Goal: Transaction & Acquisition: Purchase product/service

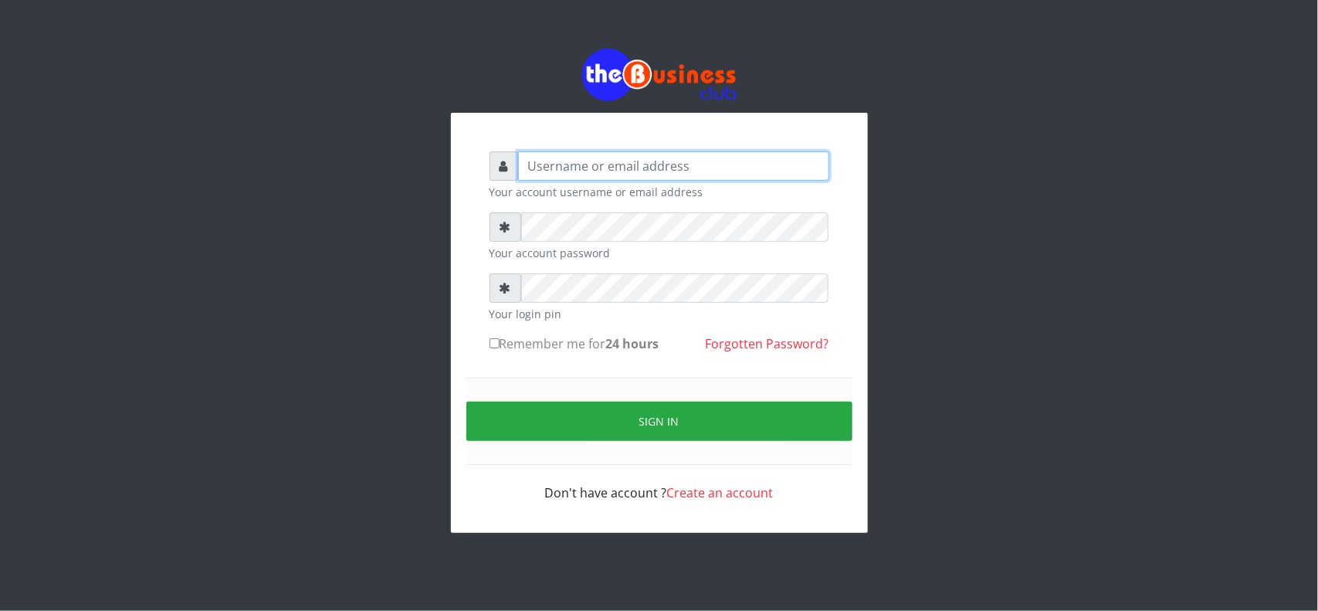
click at [801, 171] on input "text" at bounding box center [673, 165] width 311 height 29
type input "MubuyWallet"
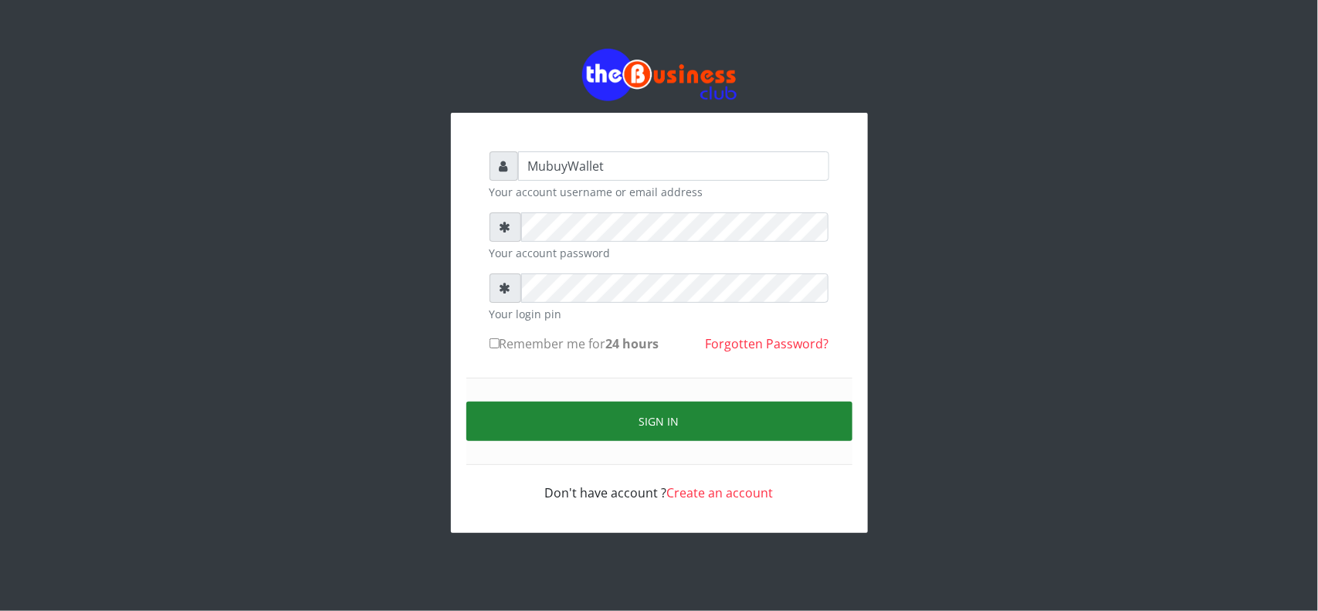
click at [676, 419] on button "Sign in" at bounding box center [659, 421] width 386 height 39
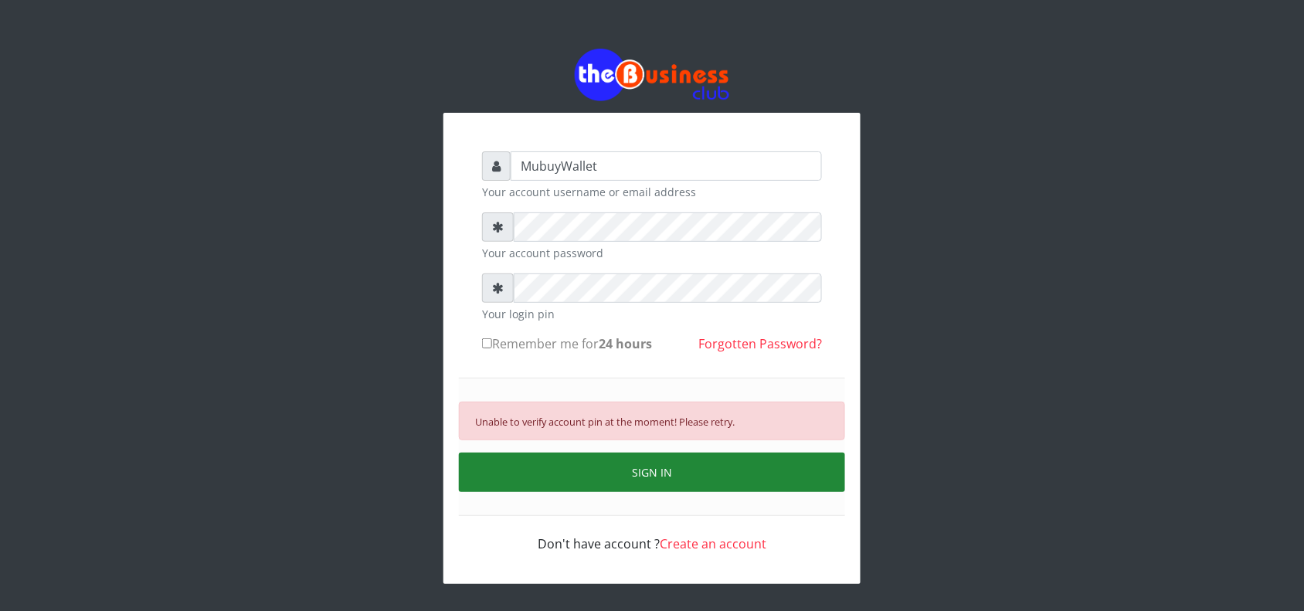
click at [646, 480] on button "SIGN IN" at bounding box center [652, 472] width 386 height 39
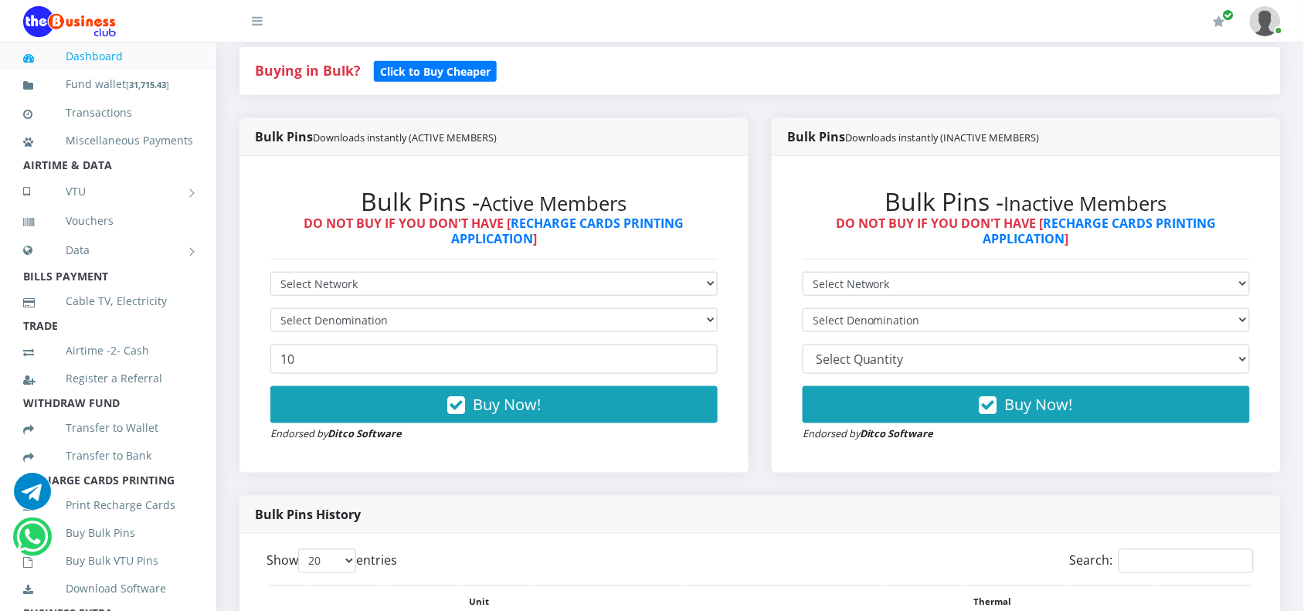
scroll to position [351, 0]
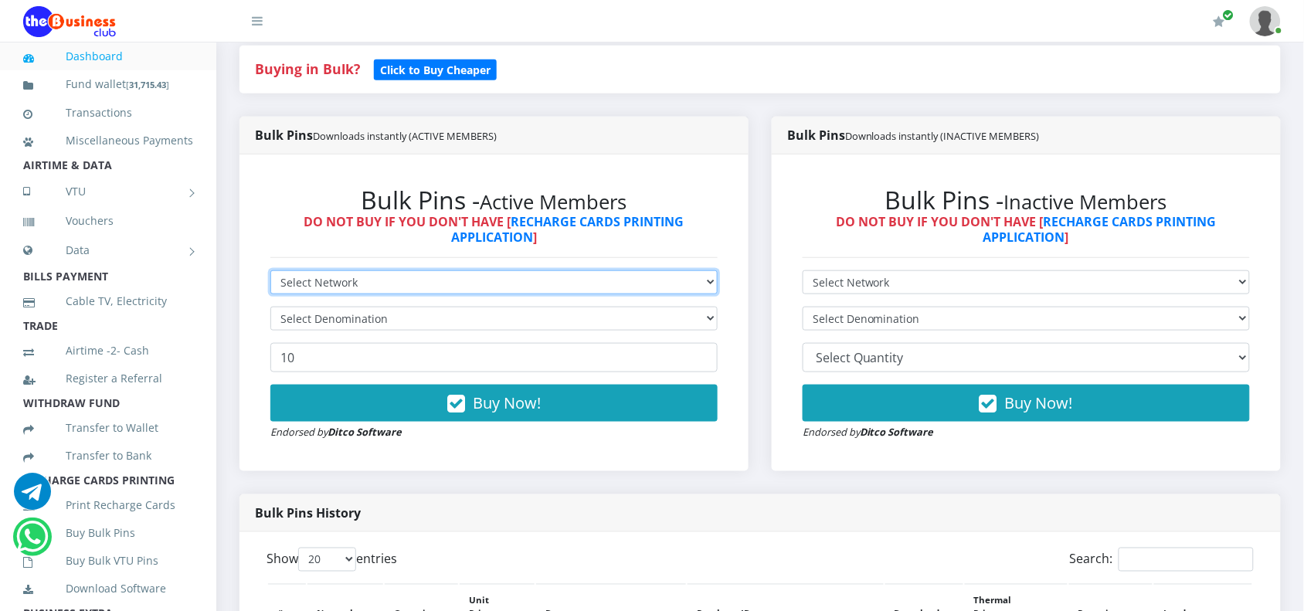
click at [531, 283] on select "Select Network MTN Globacom 9Mobile Airtel" at bounding box center [493, 282] width 447 height 24
select select "Glo"
click at [270, 270] on select "Select Network MTN Globacom 9Mobile Airtel" at bounding box center [493, 282] width 447 height 24
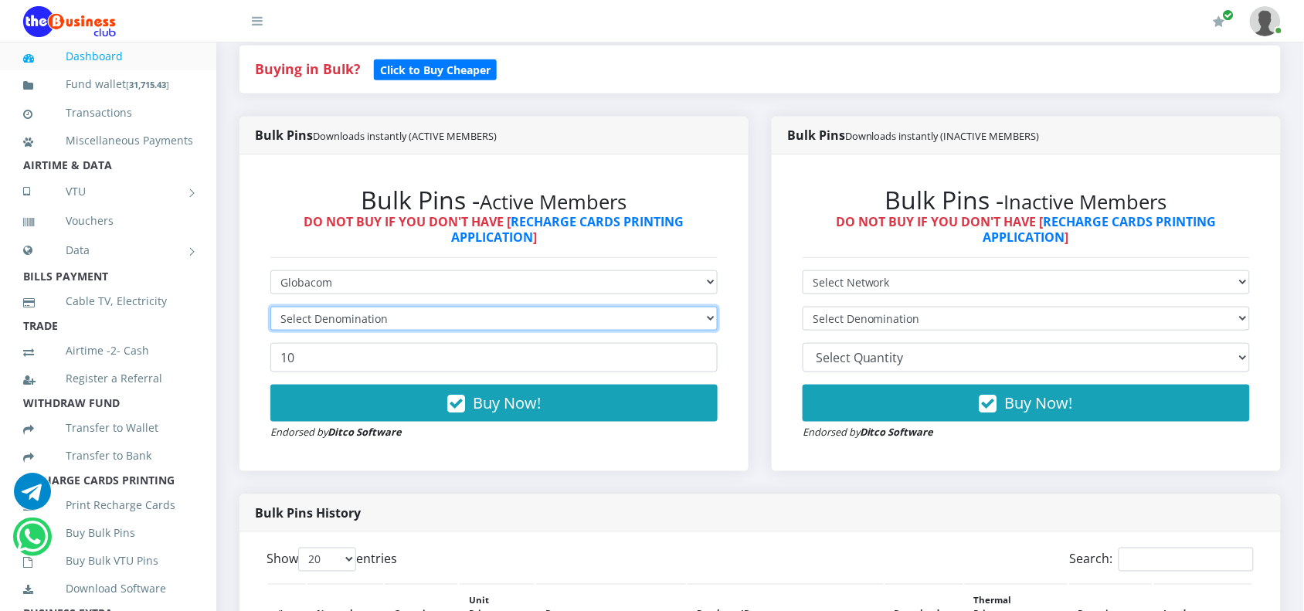
click at [413, 324] on select "Select Denomination" at bounding box center [493, 319] width 447 height 24
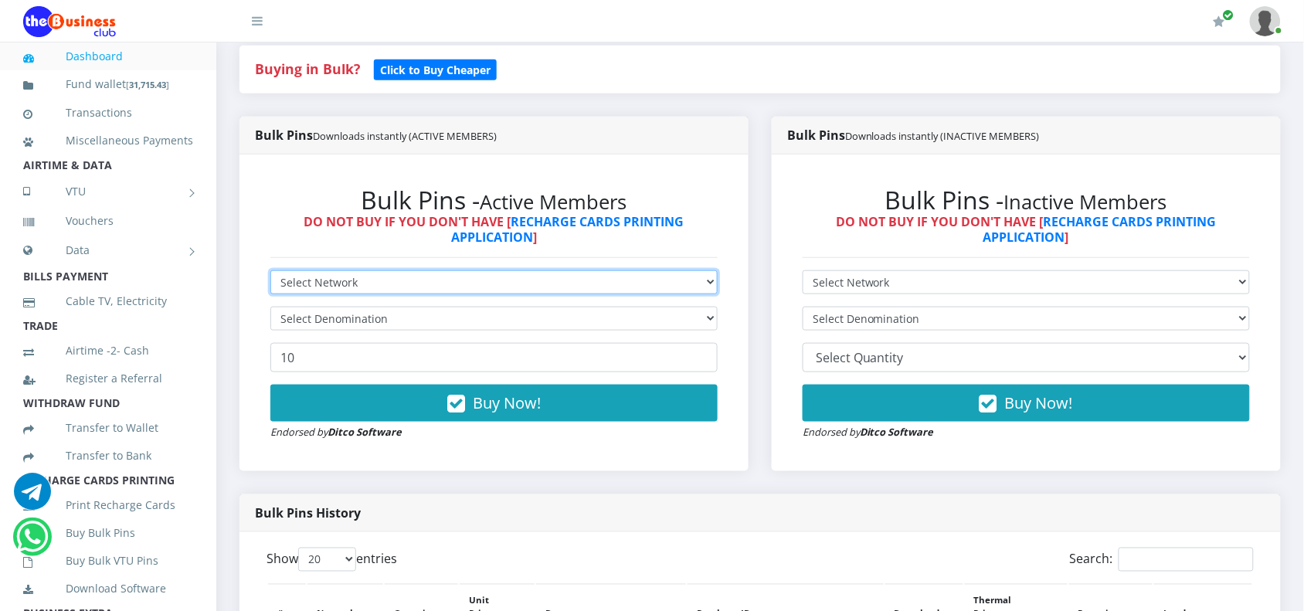
click at [334, 279] on select "Select Network MTN Globacom 9Mobile Airtel" at bounding box center [493, 282] width 447 height 24
select select "MTN"
click at [270, 270] on select "Select Network MTN Globacom 9Mobile Airtel" at bounding box center [493, 282] width 447 height 24
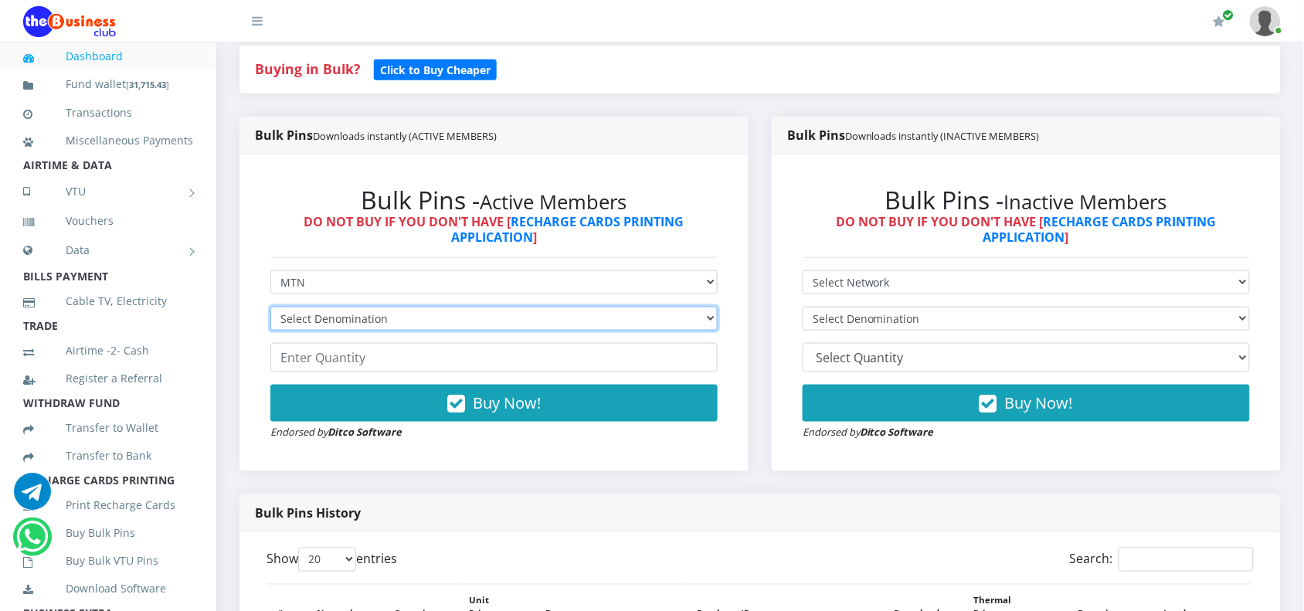
click at [330, 321] on select "Select Denomination MTN NGN100 - ₦96.99 MTN NGN200 - ₦193.98 MTN NGN400 - ₦387.…" at bounding box center [493, 319] width 447 height 24
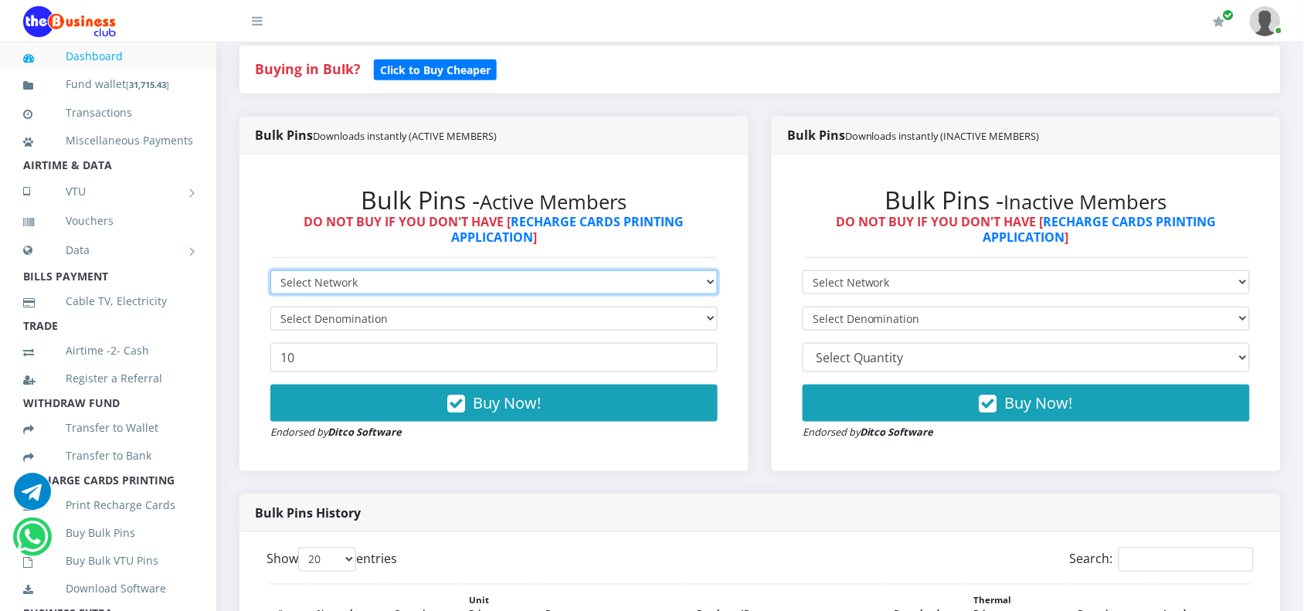
click at [345, 278] on select "Select Network MTN Globacom 9Mobile Airtel" at bounding box center [493, 282] width 447 height 24
select select "Glo"
click at [270, 270] on select "Select Network MTN Globacom 9Mobile Airtel" at bounding box center [493, 282] width 447 height 24
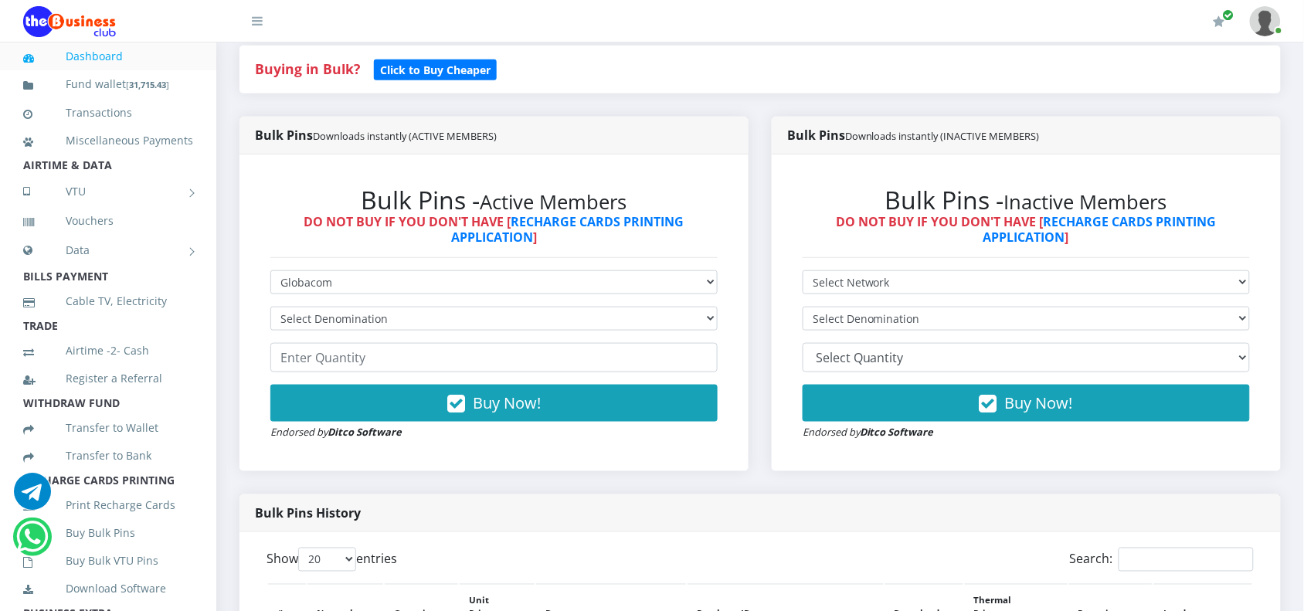
click at [306, 332] on form "Select Network MTN Globacom 9Mobile Airtel Select Denomination Glo NGN100 - ₦96…" at bounding box center [493, 355] width 447 height 170
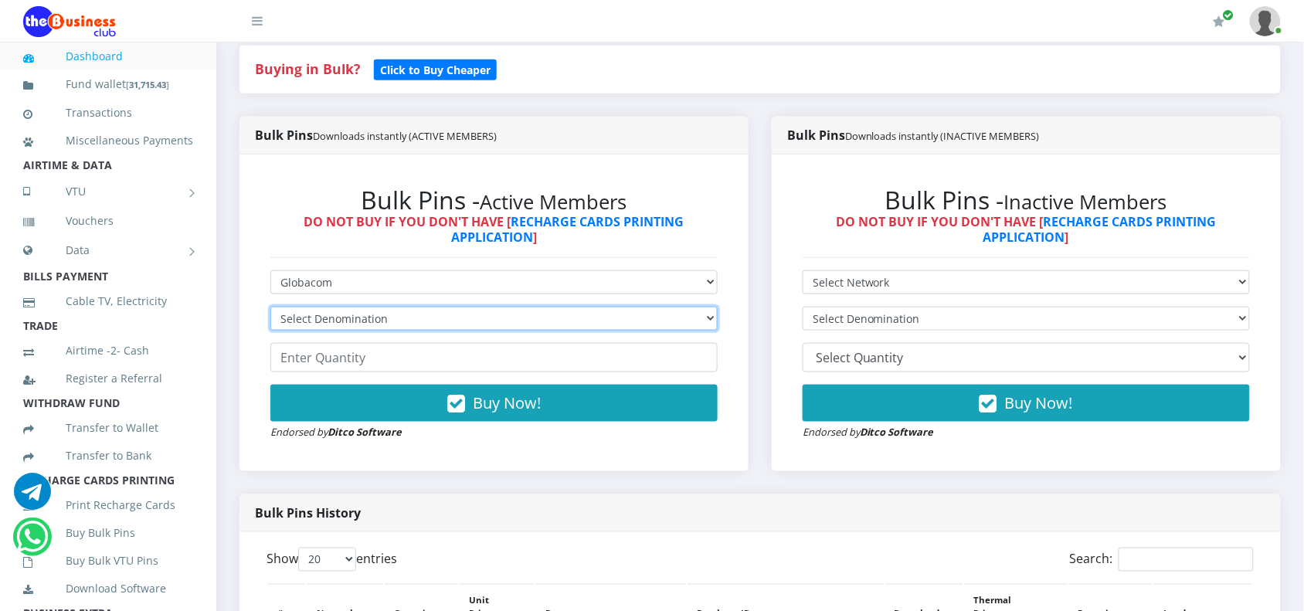
click at [304, 324] on select "Select Denomination Glo NGN100 - ₦96.55 Glo NGN200 - ₦193.10 Glo NGN500 - ₦482.…" at bounding box center [493, 319] width 447 height 24
select select "96.55-100"
click at [270, 307] on select "Select Denomination Glo NGN100 - ₦96.55 Glo NGN200 - ₦193.10 Glo NGN500 - ₦482.…" at bounding box center [493, 319] width 447 height 24
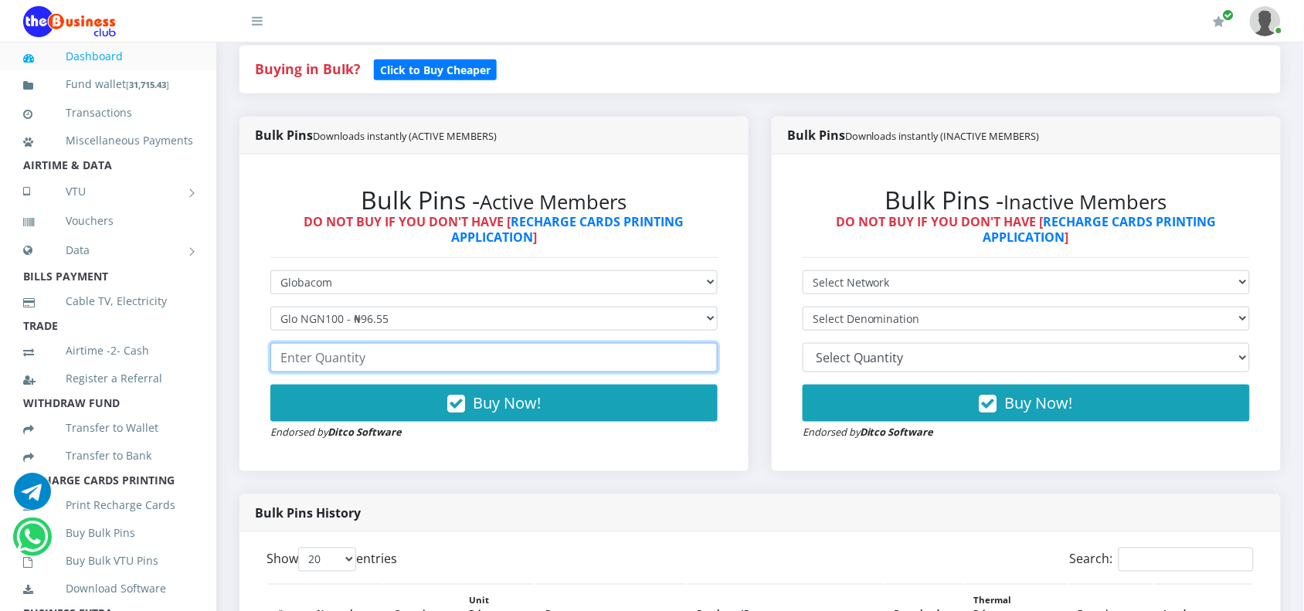
click at [319, 359] on input "number" at bounding box center [493, 357] width 447 height 29
type input "20"
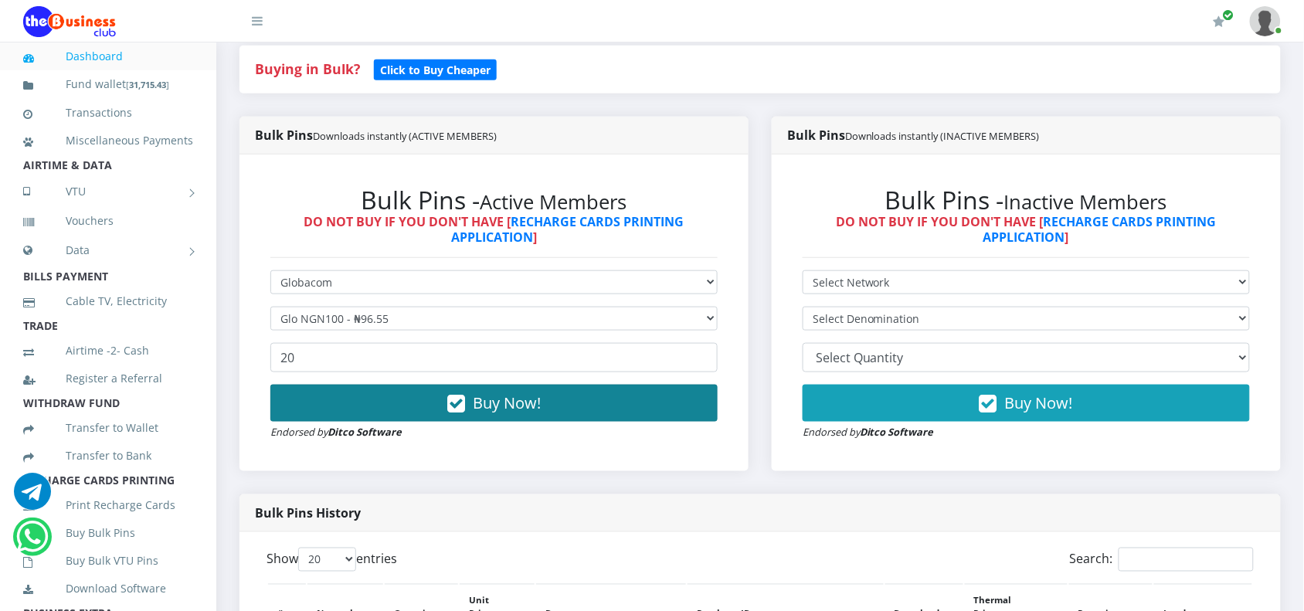
click at [520, 400] on span "Buy Now!" at bounding box center [507, 402] width 68 height 21
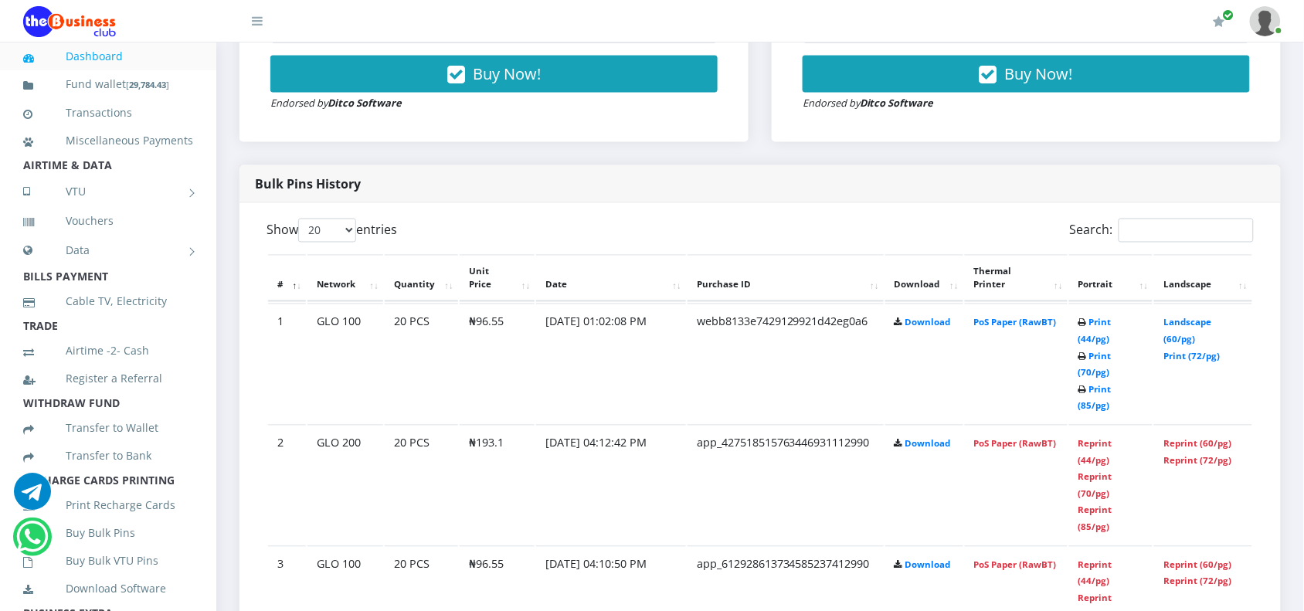
scroll to position [682, 0]
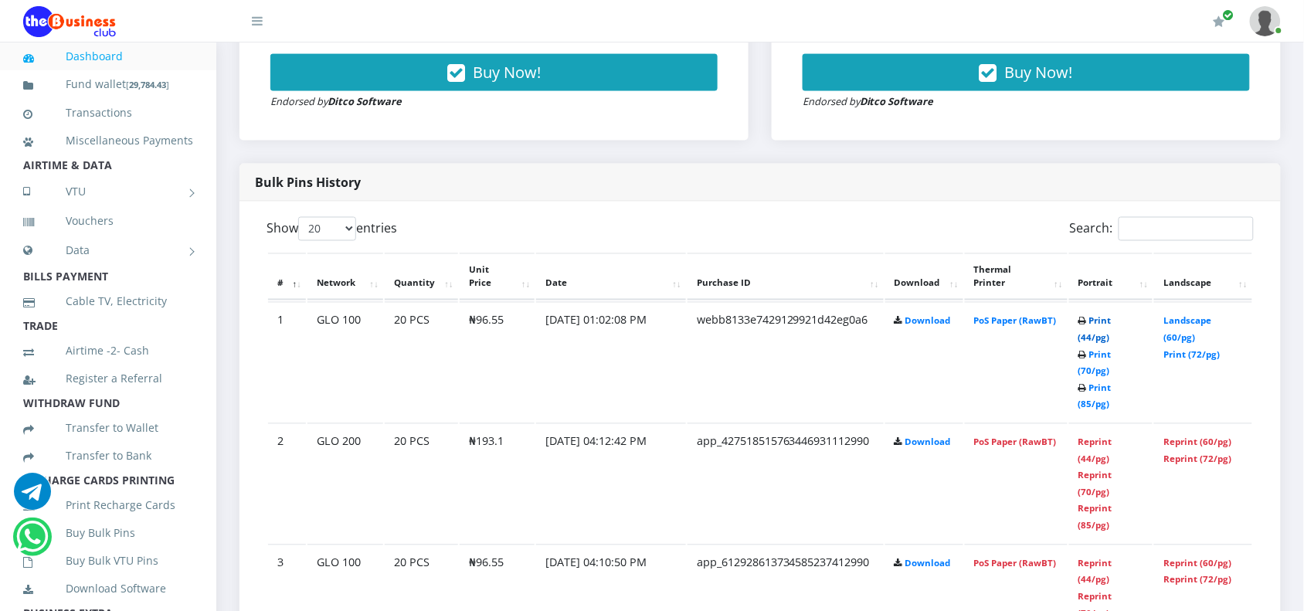
click at [1111, 321] on link "Print (44/pg)" at bounding box center [1094, 329] width 33 height 29
click at [90, 551] on link "Buy Bulk Pins" at bounding box center [108, 533] width 170 height 36
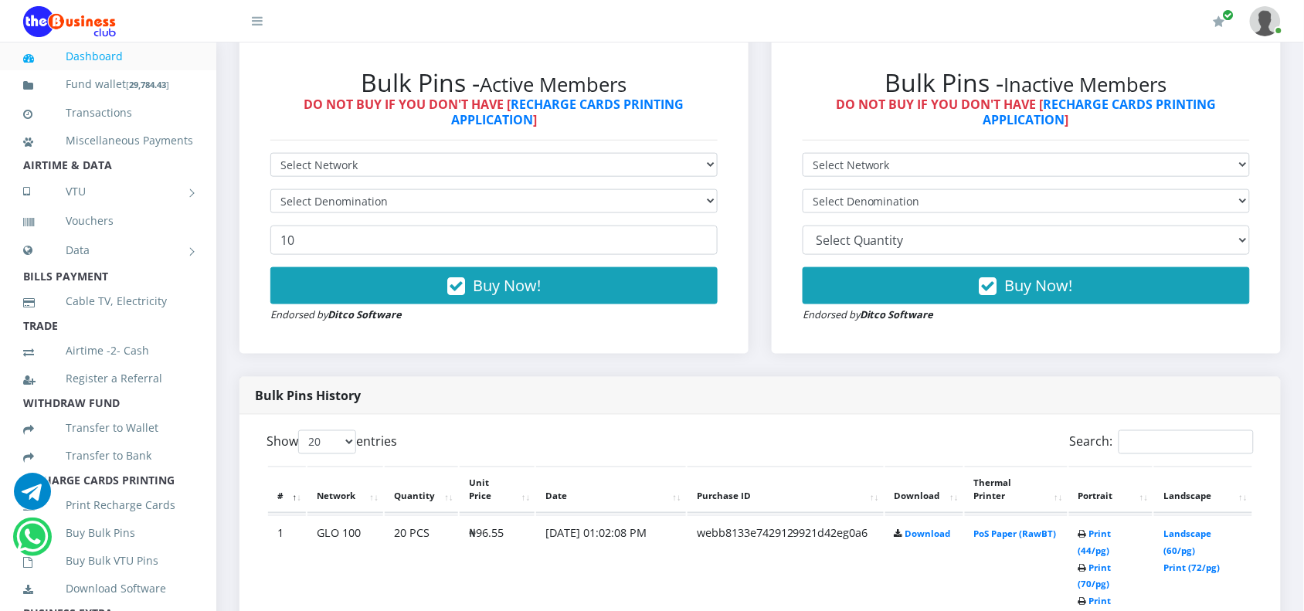
scroll to position [456, 0]
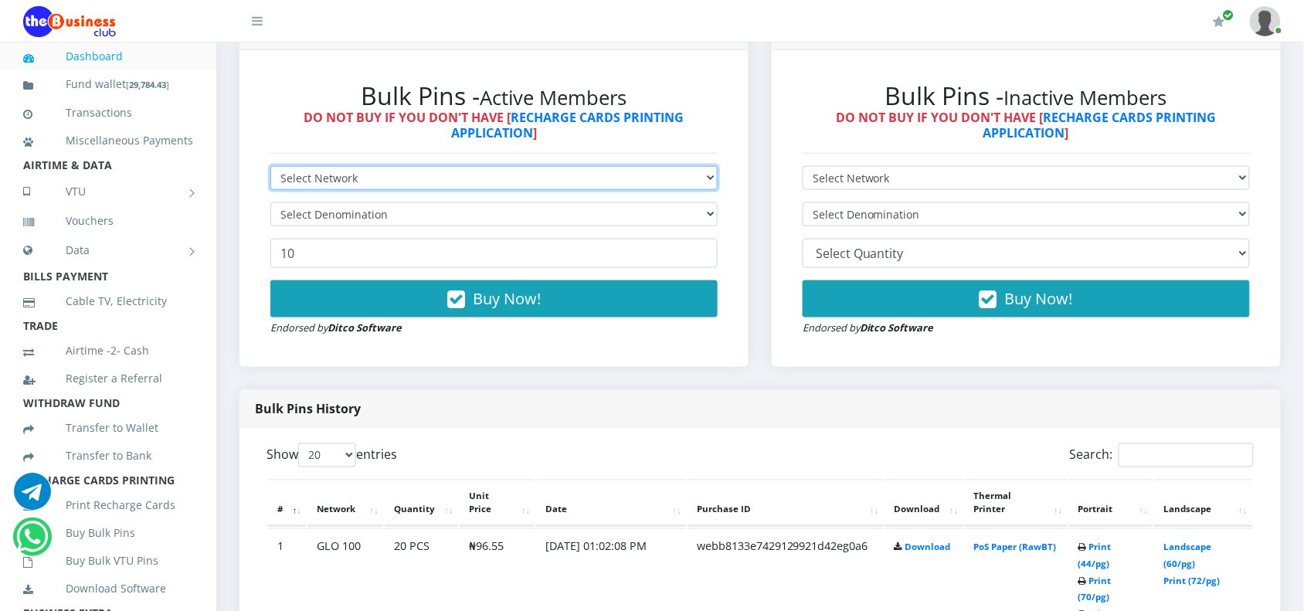
click at [368, 175] on select "Select Network MTN Globacom 9Mobile Airtel" at bounding box center [493, 178] width 447 height 24
select select "MTN"
click at [270, 166] on select "Select Network MTN Globacom 9Mobile Airtel" at bounding box center [493, 178] width 447 height 24
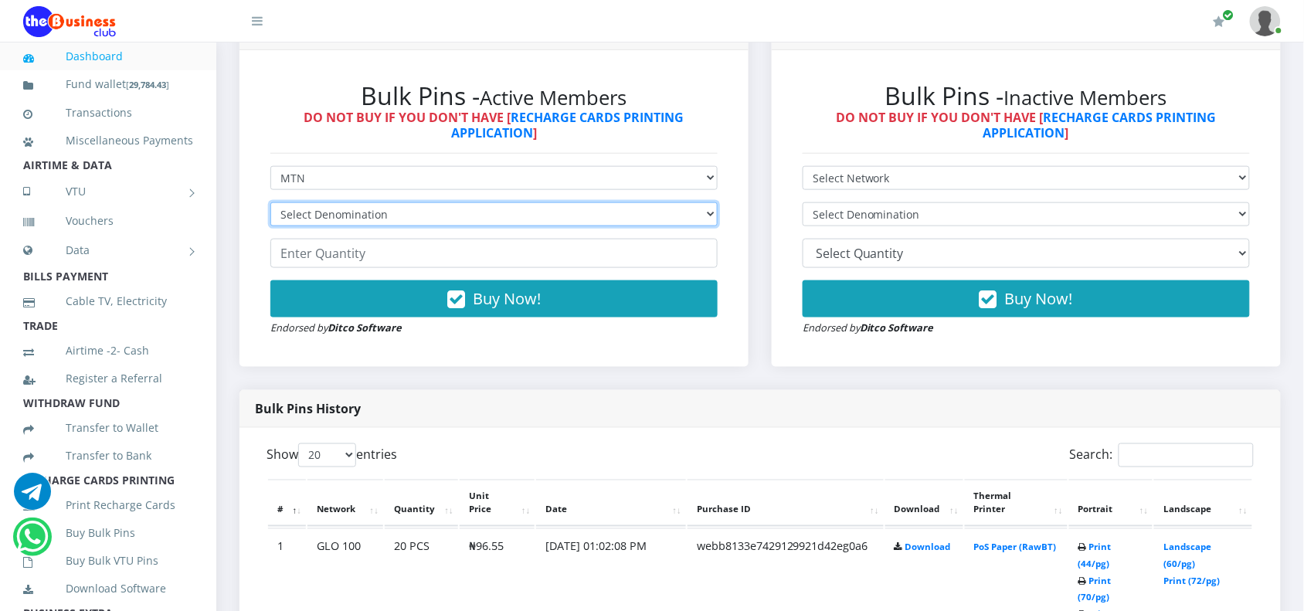
click at [355, 217] on select "Select Denomination MTN NGN100 - ₦96.99 MTN NGN200 - ₦193.98 MTN NGN400 - ₦387.…" at bounding box center [493, 214] width 447 height 24
select select "96.99-100"
click at [270, 202] on select "Select Denomination MTN NGN100 - ₦96.99 MTN NGN200 - ₦193.98 MTN NGN400 - ₦387.…" at bounding box center [493, 214] width 447 height 24
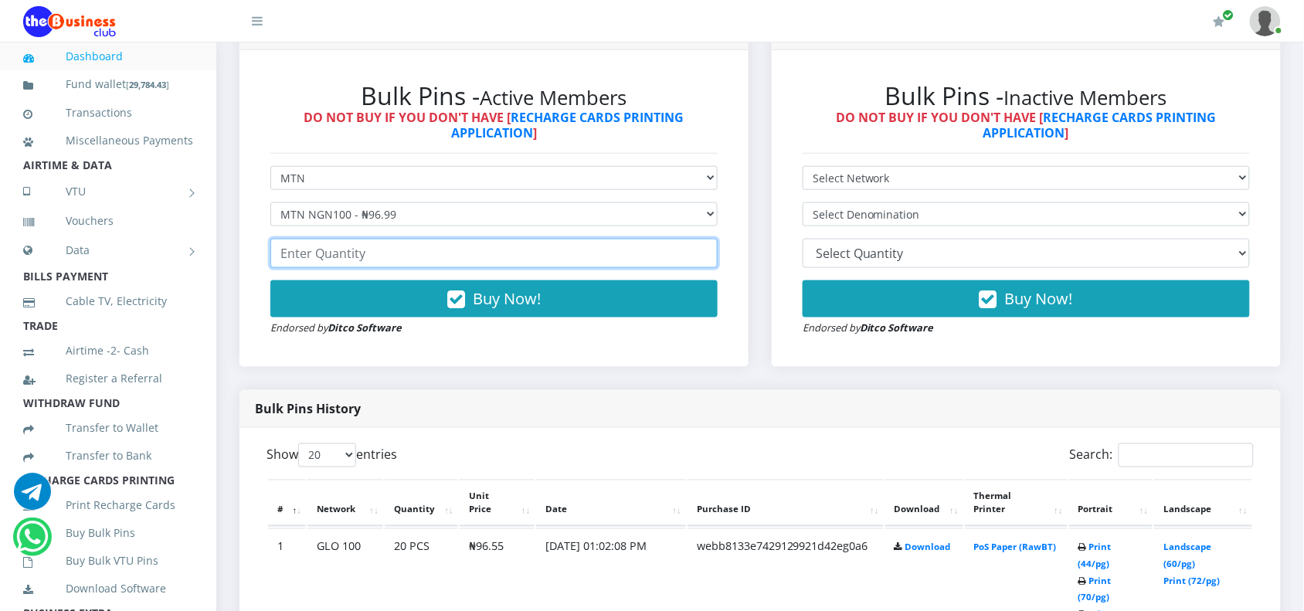
click at [340, 256] on input "number" at bounding box center [493, 253] width 447 height 29
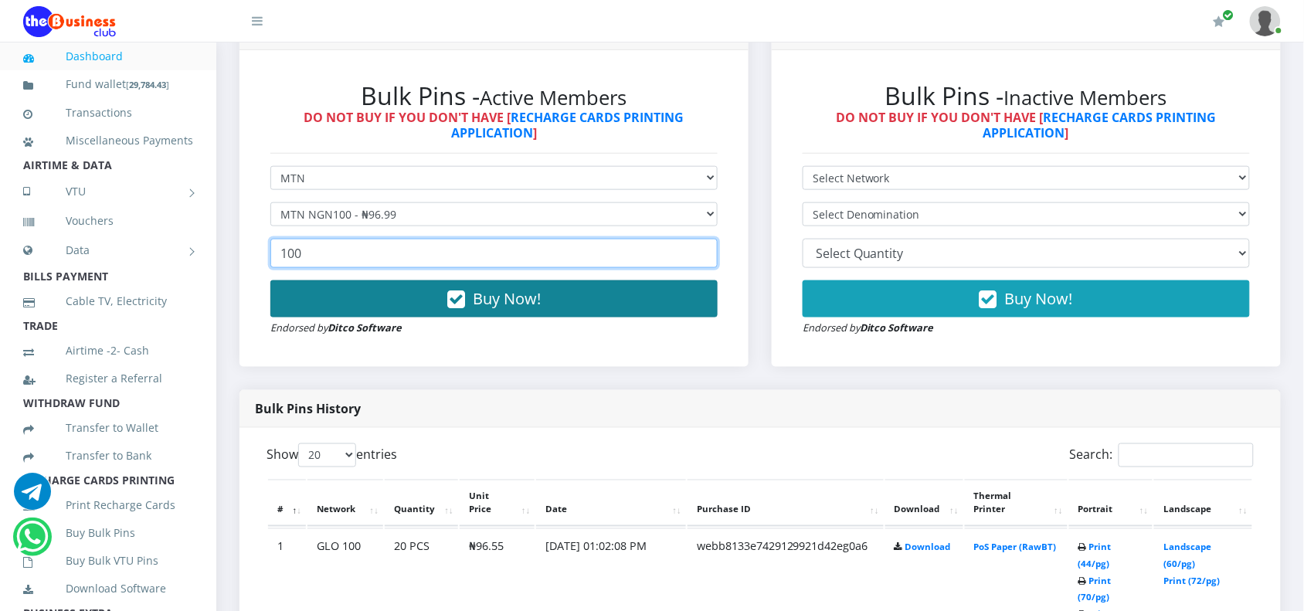
type input "100"
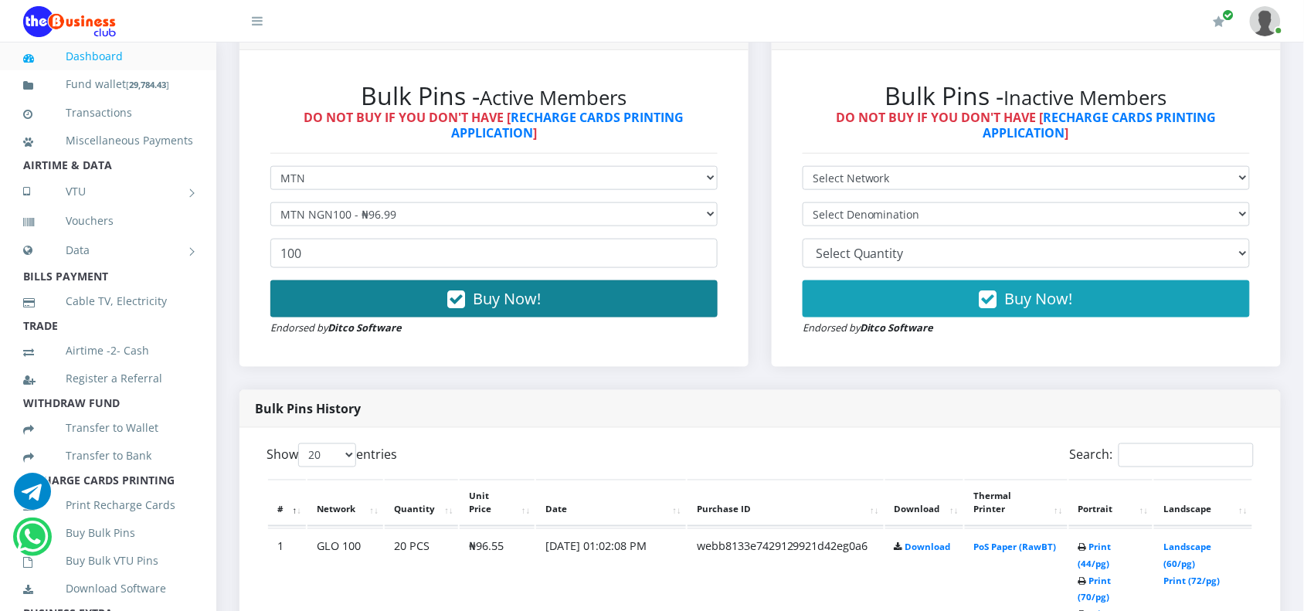
click at [524, 298] on span "Buy Now!" at bounding box center [507, 298] width 68 height 21
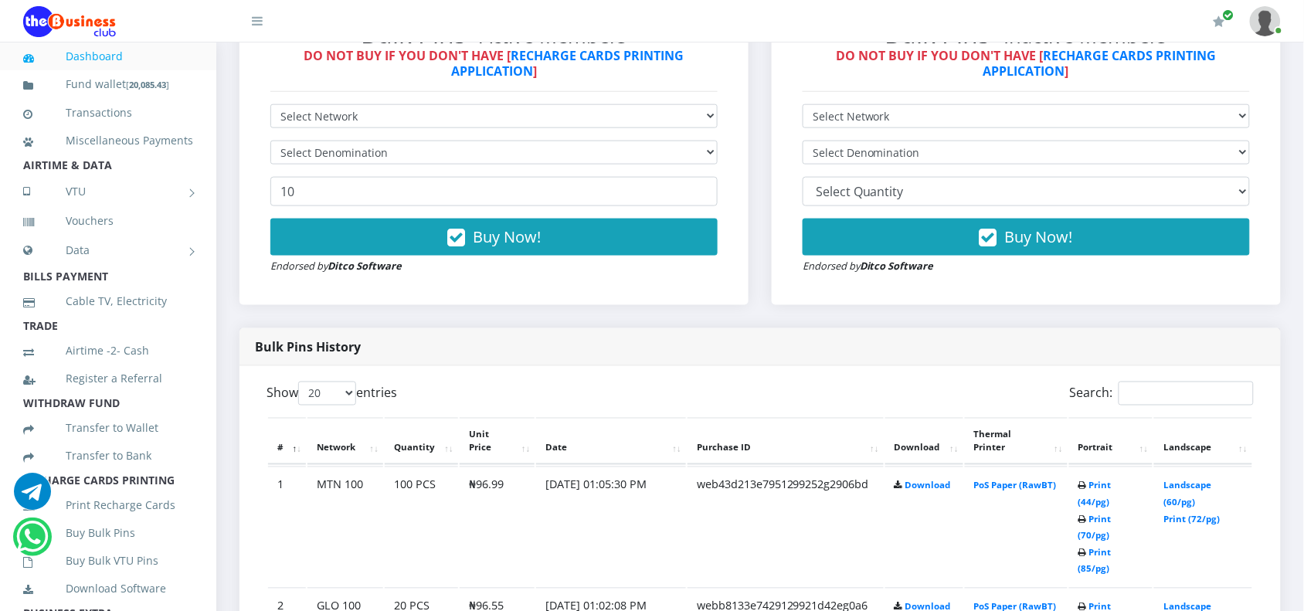
scroll to position [533, 0]
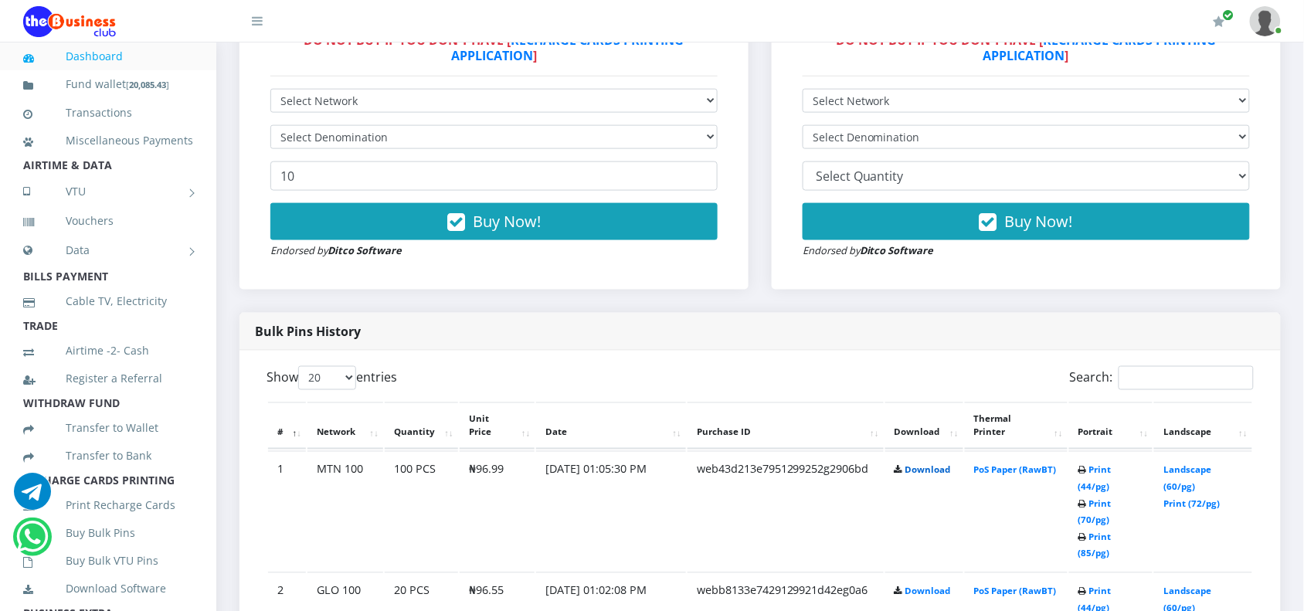
click at [925, 466] on link "Download" at bounding box center [928, 470] width 46 height 12
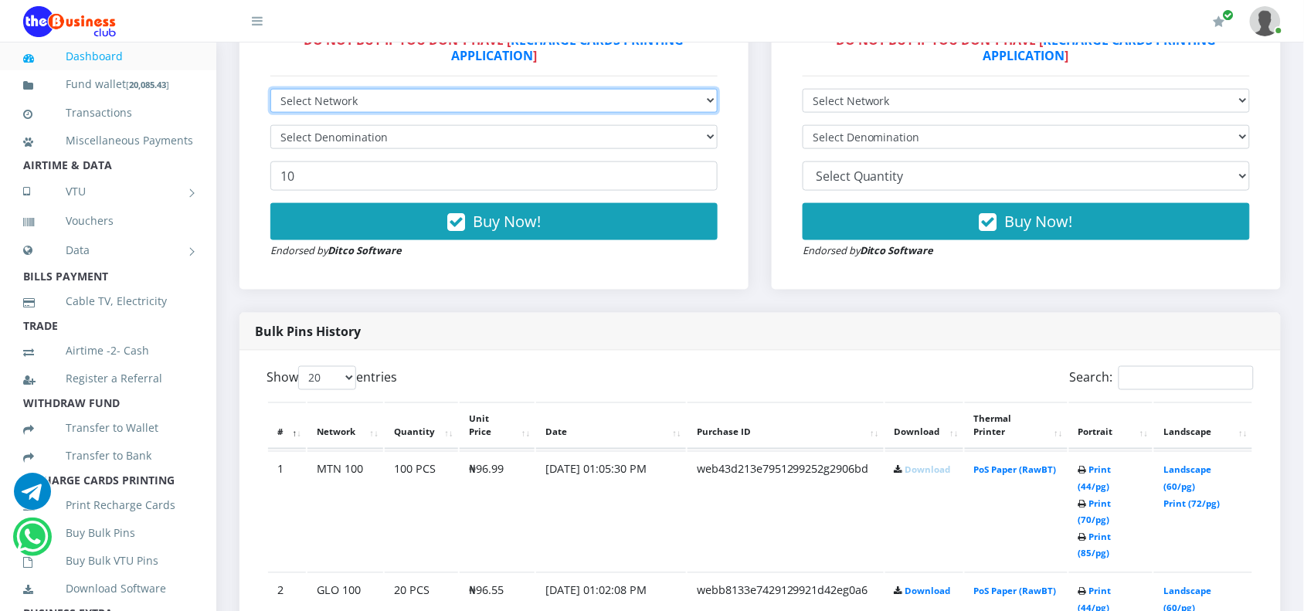
click at [328, 94] on select "Select Network MTN Globacom 9Mobile Airtel" at bounding box center [493, 101] width 447 height 24
select select "Airtel"
click at [270, 89] on select "Select Network MTN Globacom 9Mobile Airtel" at bounding box center [493, 101] width 447 height 24
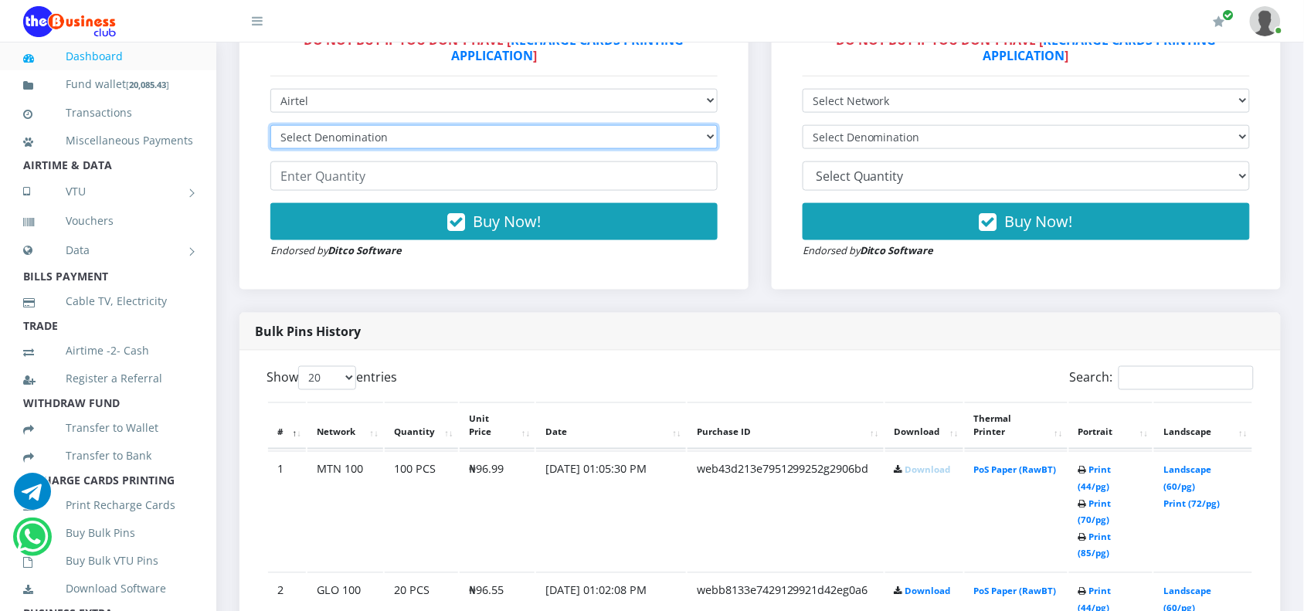
click at [290, 134] on select "Select Denomination Airtel NGN100 - ₦96.38 Airtel NGN200 - ₦192.76 Airtel NGN50…" at bounding box center [493, 137] width 447 height 24
click at [270, 125] on select "Select Denomination Airtel NGN100 - ₦96.38 Airtel NGN200 - ₦192.76 Airtel NGN50…" at bounding box center [493, 137] width 447 height 24
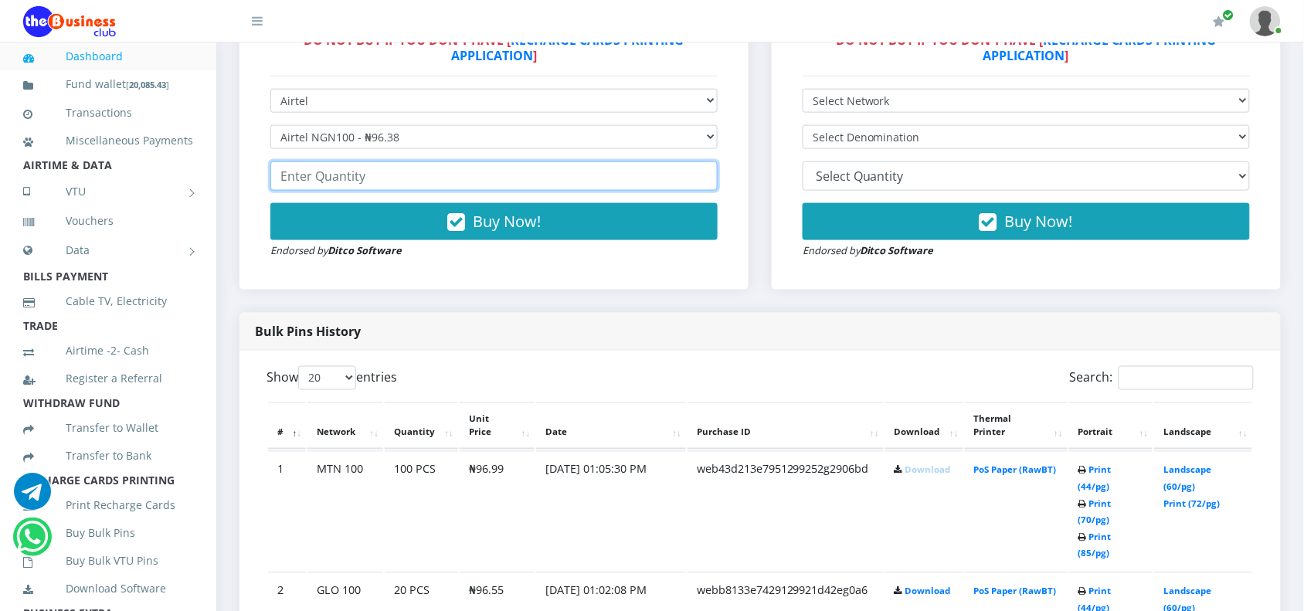
click at [306, 184] on input "number" at bounding box center [493, 175] width 447 height 29
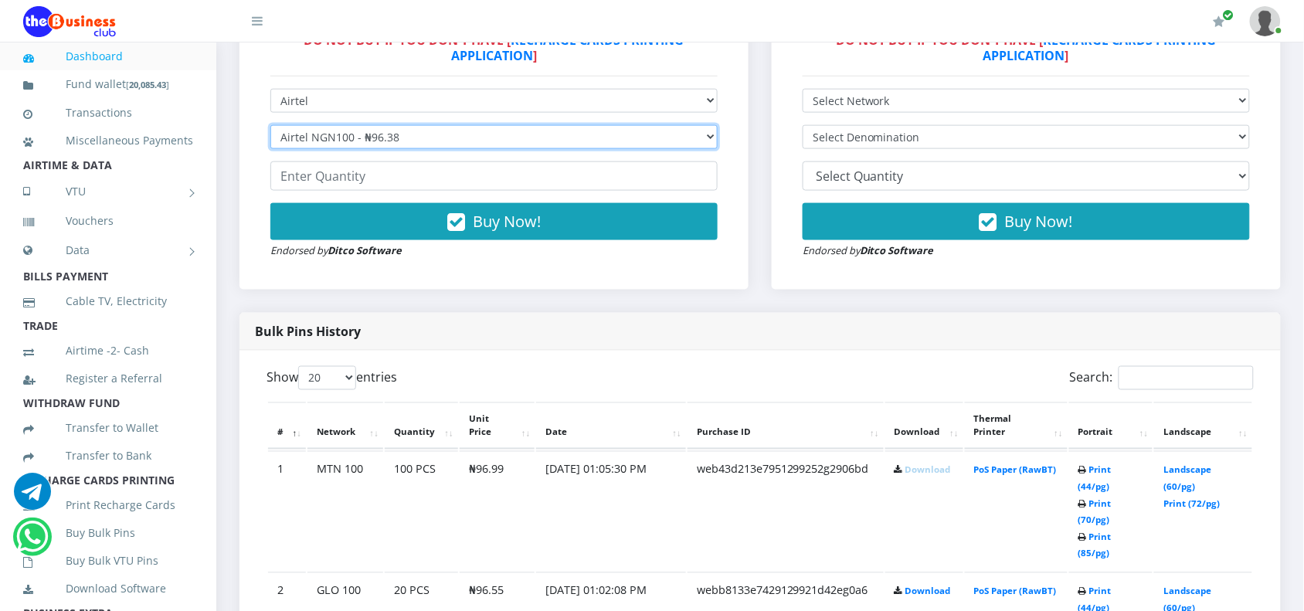
click at [403, 141] on select "Select Denomination Airtel NGN100 - ₦96.38 Airtel NGN200 - ₦192.76 Airtel NGN50…" at bounding box center [493, 137] width 447 height 24
select select "192.76-200"
click at [270, 125] on select "Select Denomination Airtel NGN100 - ₦96.38 Airtel NGN200 - ₦192.76 Airtel NGN50…" at bounding box center [493, 137] width 447 height 24
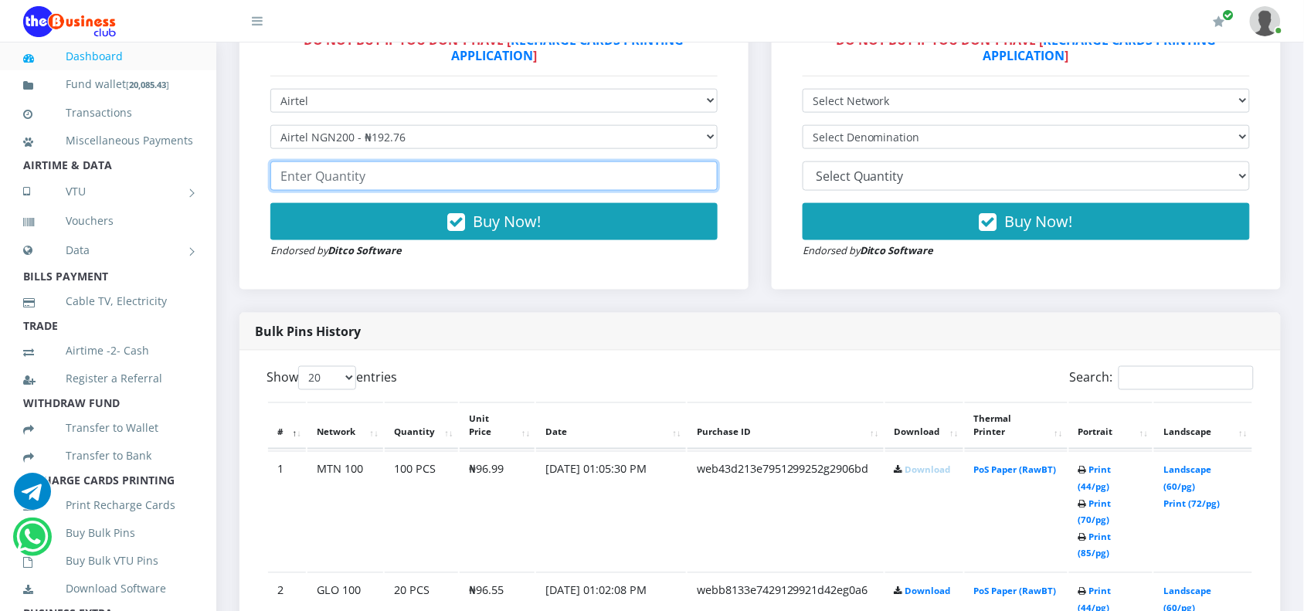
click at [402, 175] on input "number" at bounding box center [493, 175] width 447 height 29
type input "80"
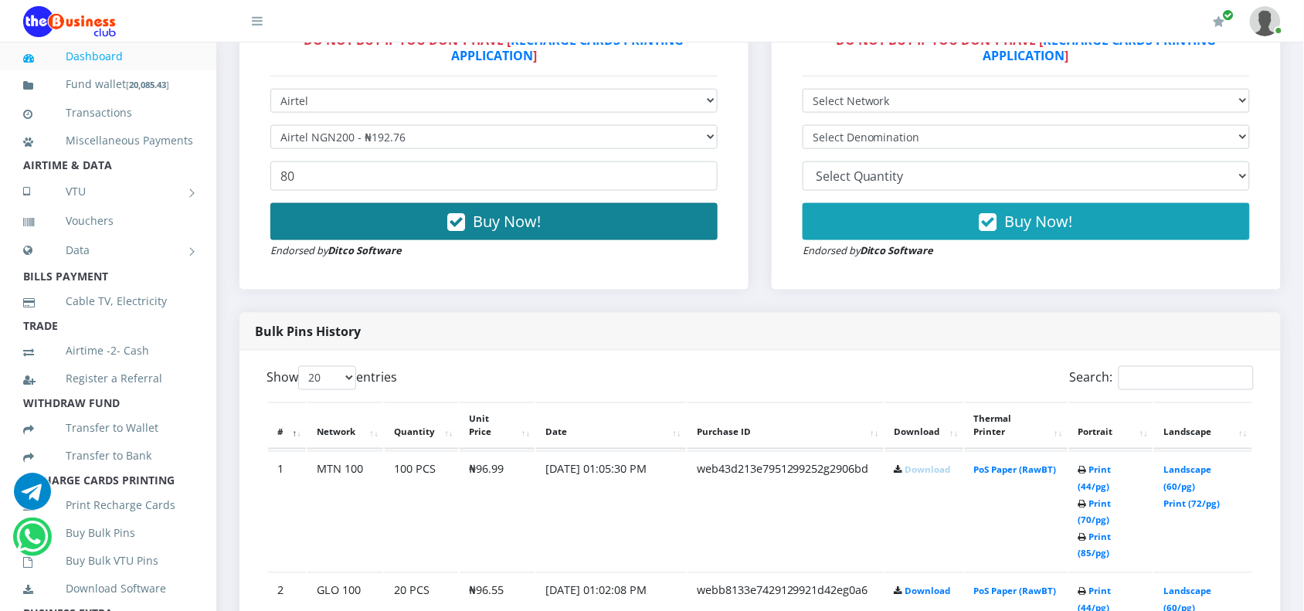
click at [514, 218] on span "Buy Now!" at bounding box center [507, 221] width 68 height 21
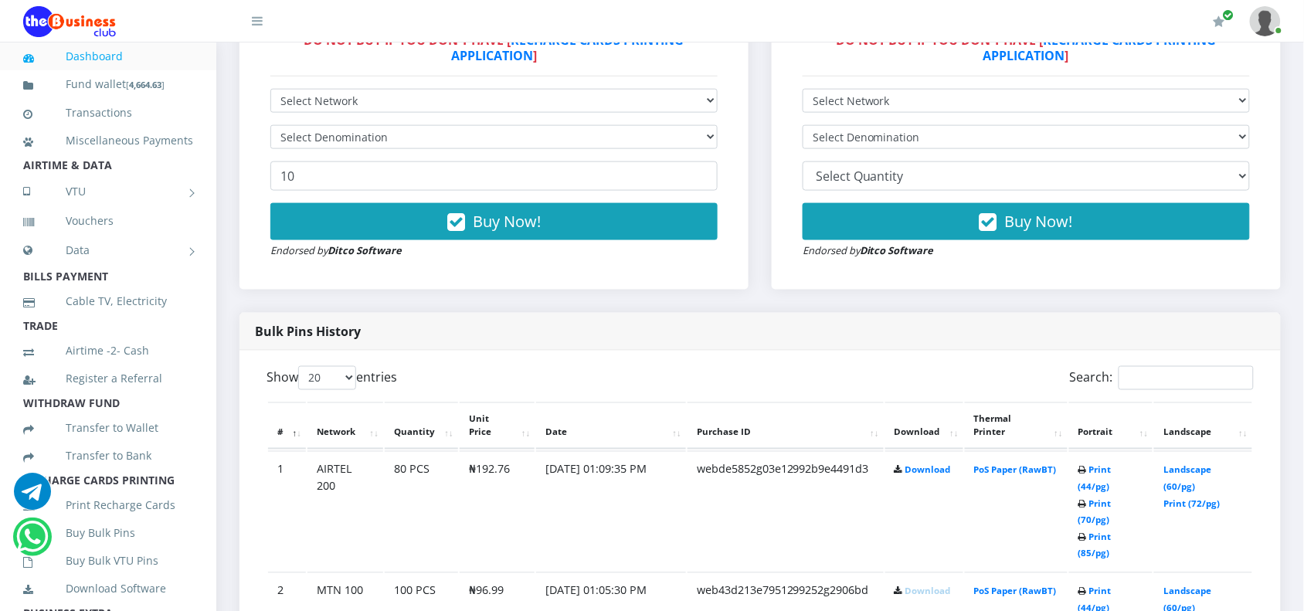
click at [910, 477] on td "Download" at bounding box center [924, 511] width 78 height 120
click at [907, 470] on link "Download" at bounding box center [928, 470] width 46 height 12
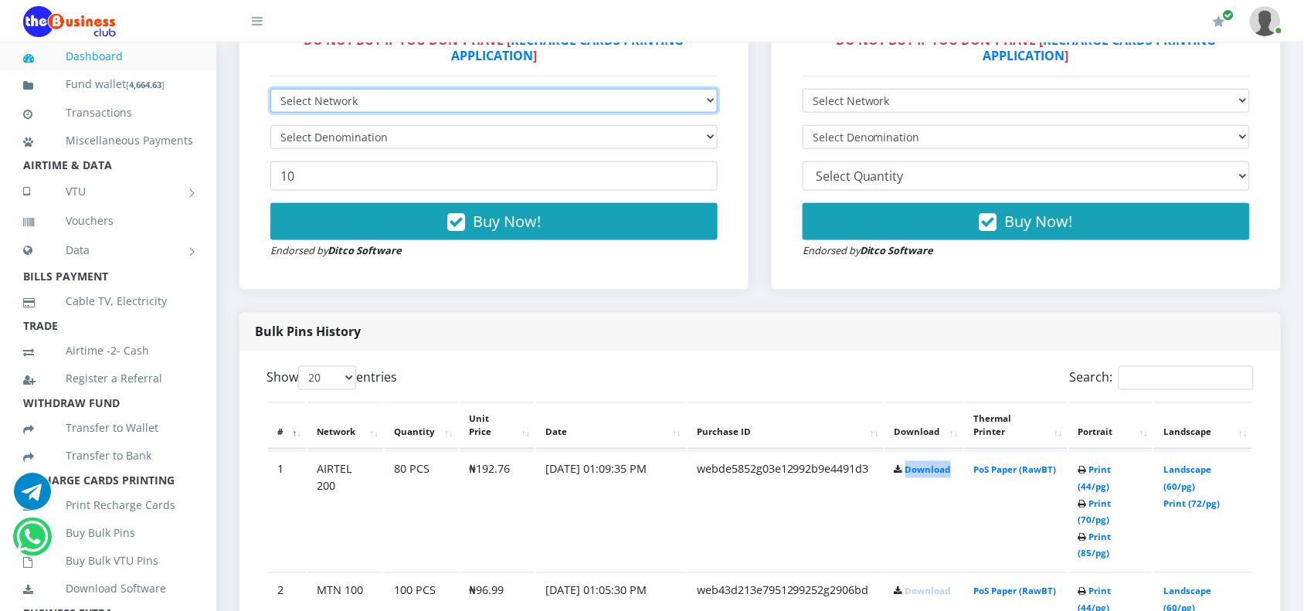
click at [378, 109] on select "Select Network MTN Globacom 9Mobile Airtel" at bounding box center [493, 101] width 447 height 24
select select "Glo"
click at [270, 89] on select "Select Network MTN Globacom 9Mobile Airtel" at bounding box center [493, 101] width 447 height 24
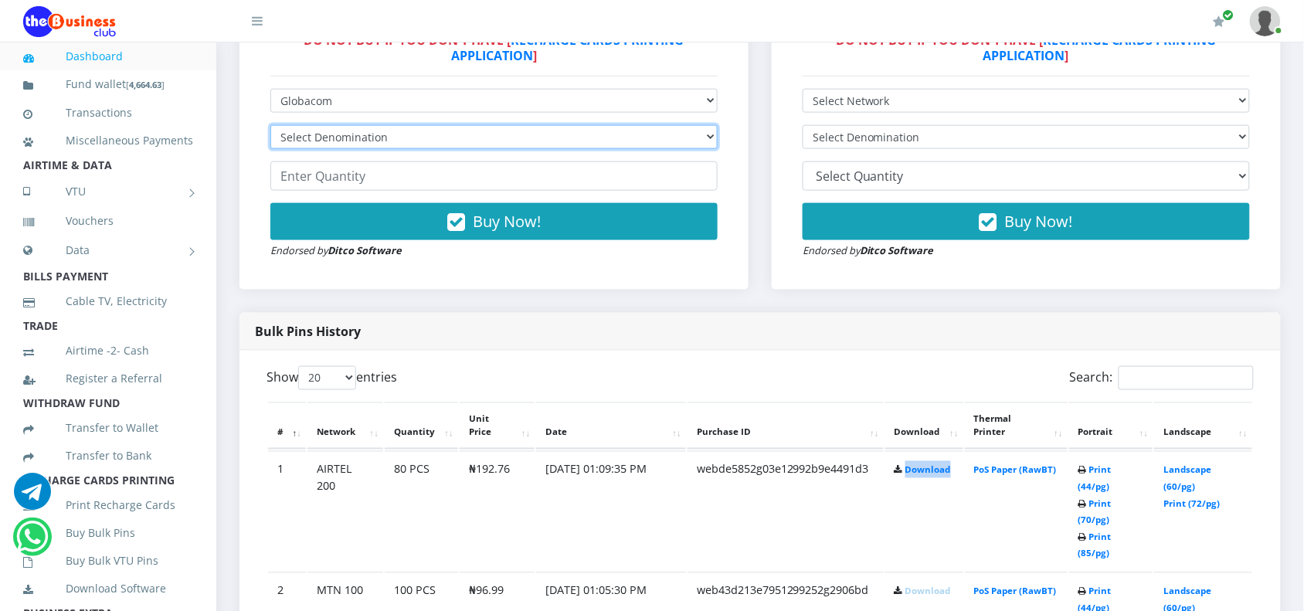
click at [357, 134] on select "Select Denomination Glo NGN100 - ₦96.55 Glo NGN200 - ₦193.10 Glo NGN500 - ₦482.…" at bounding box center [493, 137] width 447 height 24
select select "193.1-200"
click at [270, 125] on select "Select Denomination Glo NGN100 - ₦96.55 Glo NGN200 - ₦193.10 Glo NGN500 - ₦482.…" at bounding box center [493, 137] width 447 height 24
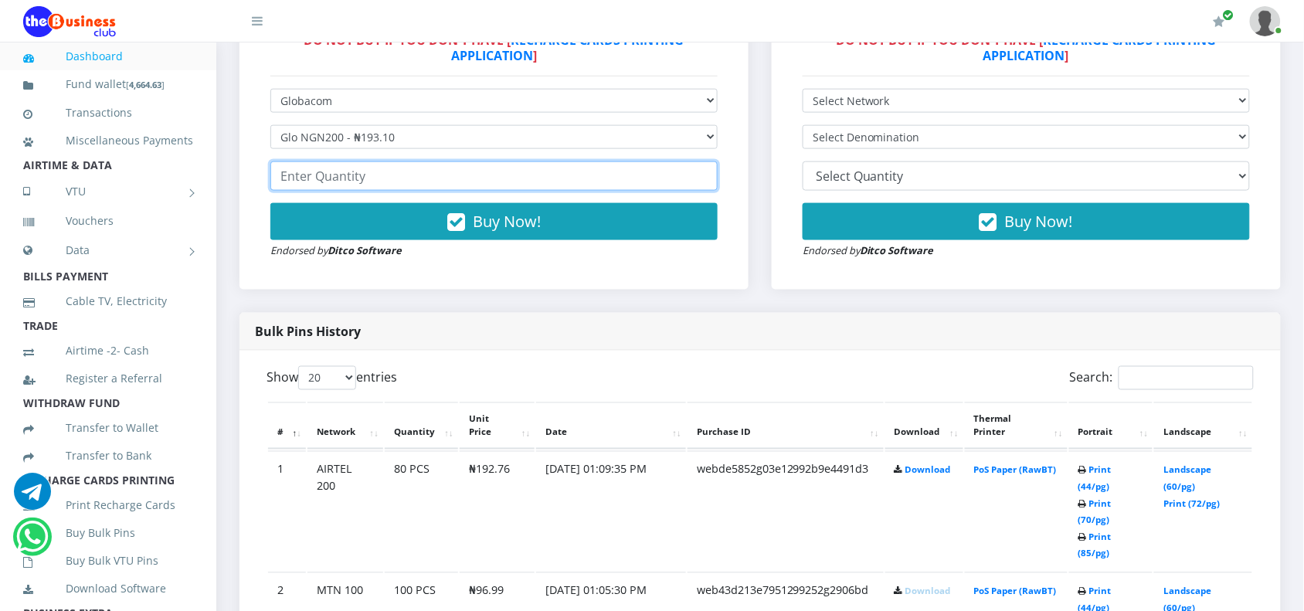
click at [310, 180] on input "number" at bounding box center [493, 175] width 447 height 29
type input "20"
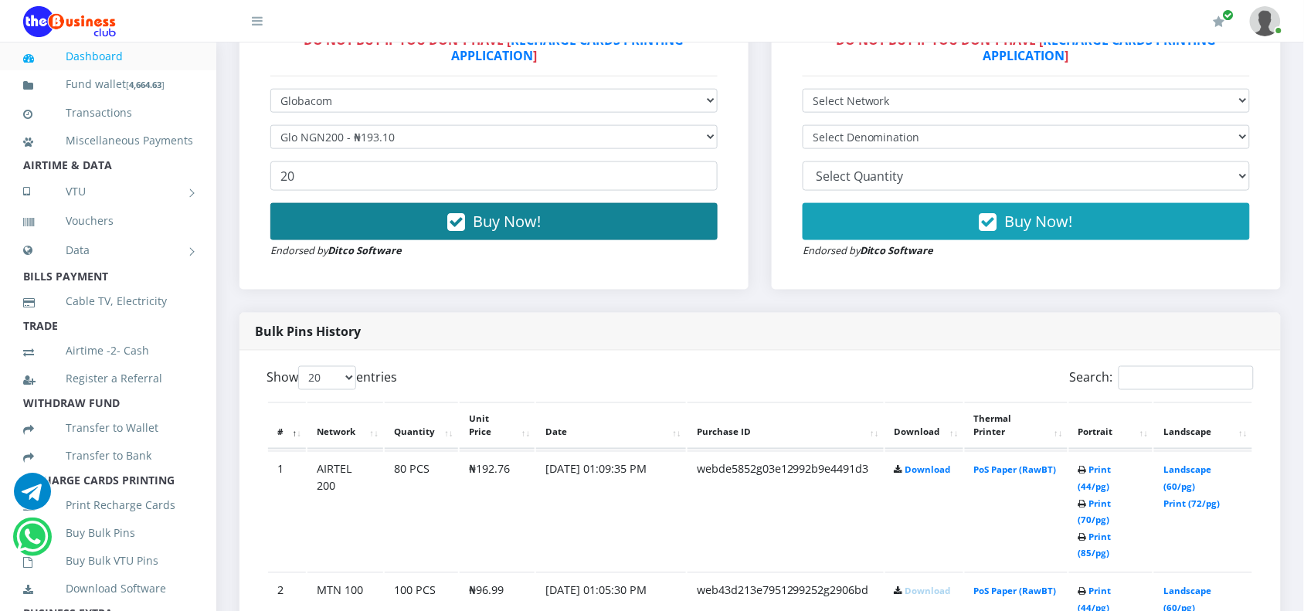
click at [678, 236] on button "Buy Now!" at bounding box center [493, 221] width 447 height 37
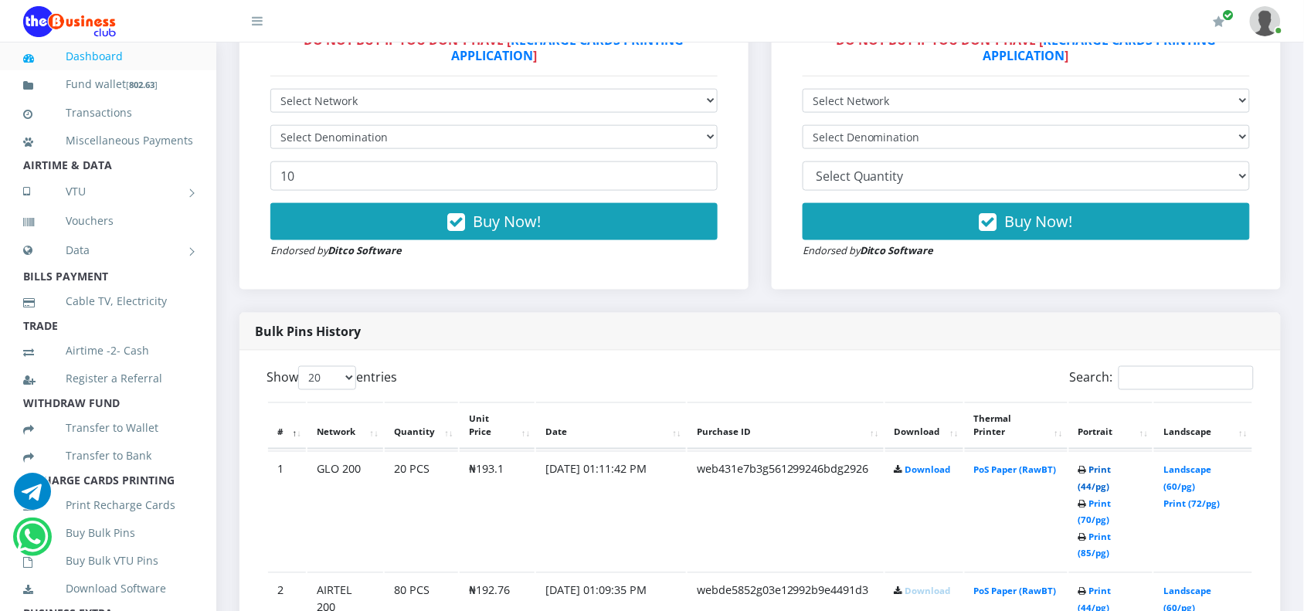
click at [1086, 467] on link "Print (44/pg)" at bounding box center [1094, 478] width 33 height 29
